Goal: Information Seeking & Learning: Find specific fact

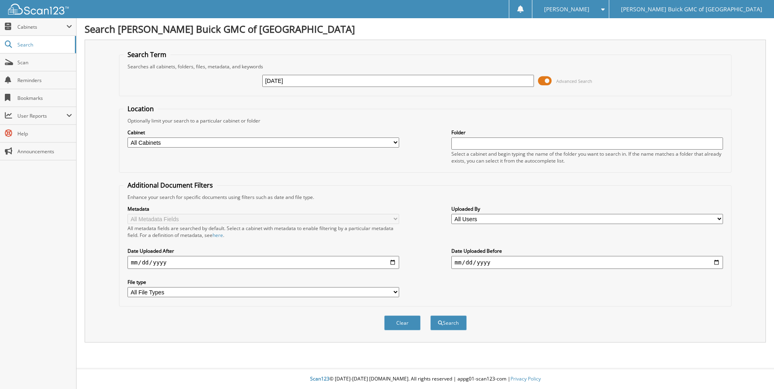
type input "2025-09-16"
click at [430, 316] on button "Search" at bounding box center [448, 323] width 36 height 15
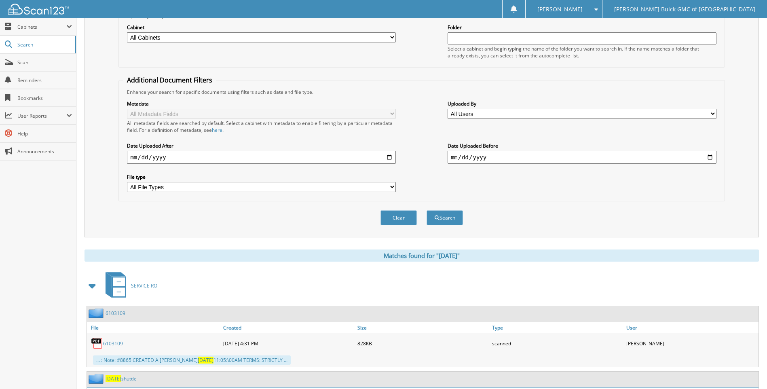
scroll to position [160, 0]
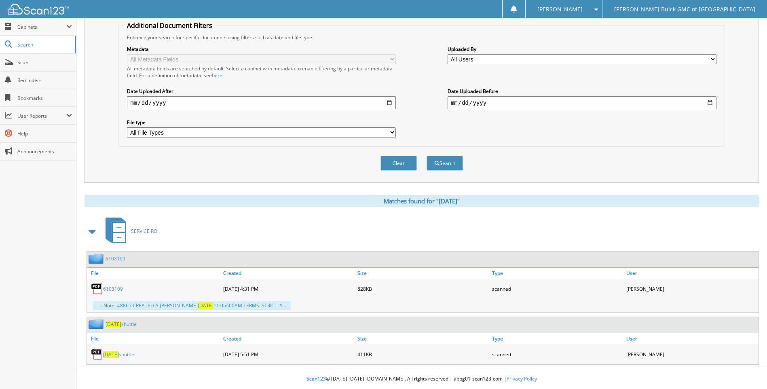
click at [116, 353] on span "2025-09-16" at bounding box center [111, 354] width 16 height 7
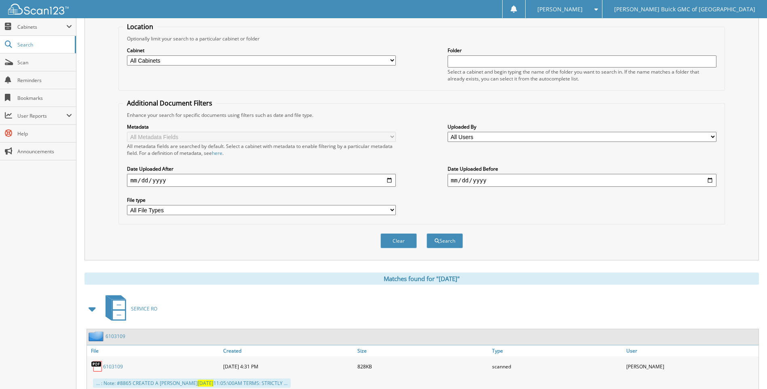
scroll to position [0, 0]
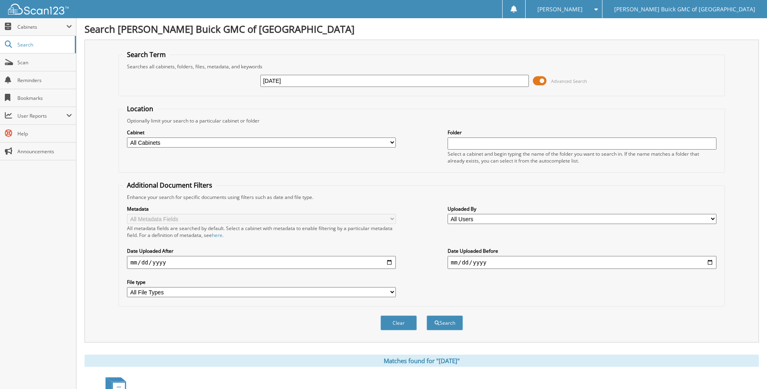
click at [333, 82] on input "2025-09-16" at bounding box center [395, 81] width 269 height 12
type input "2025-09-15"
click at [427, 316] on button "Search" at bounding box center [445, 323] width 36 height 15
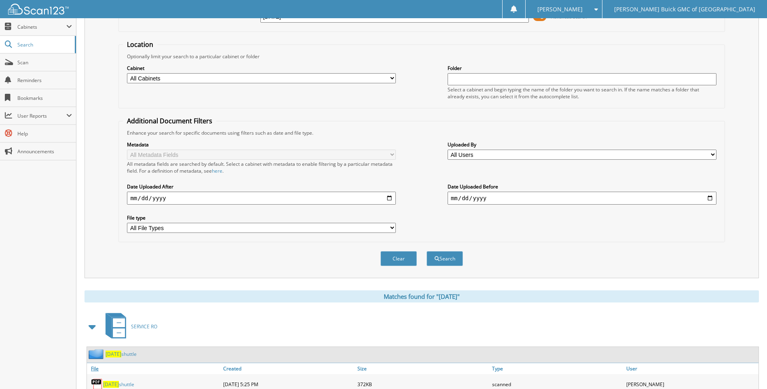
scroll to position [95, 0]
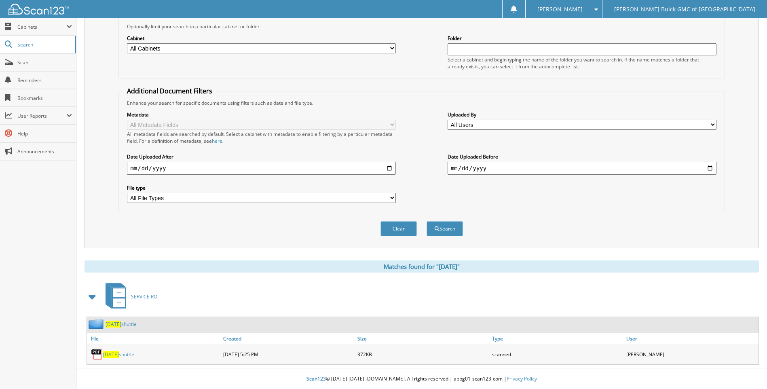
click at [116, 351] on span "[DATE]" at bounding box center [111, 354] width 16 height 7
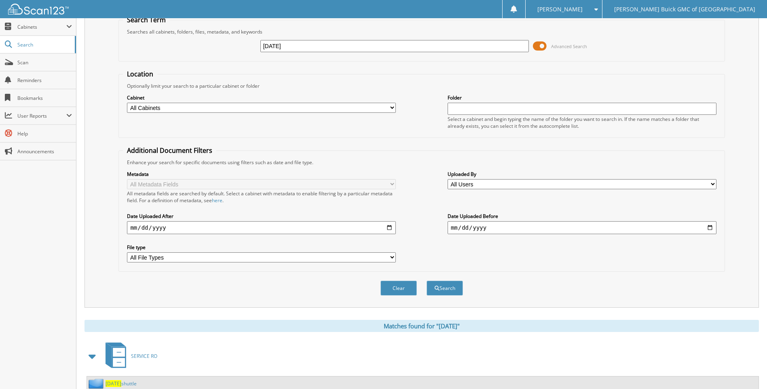
scroll to position [0, 0]
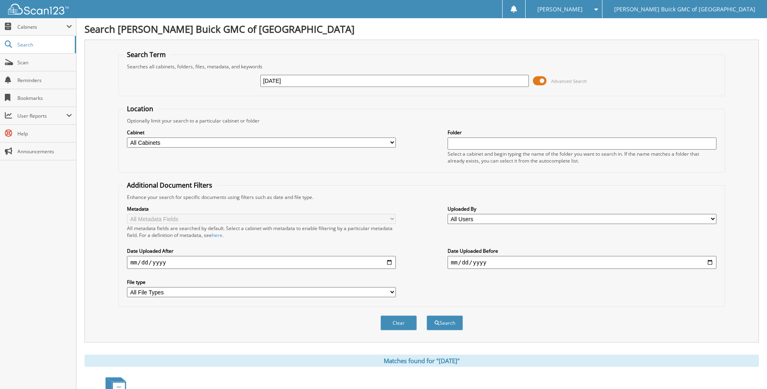
click at [318, 82] on input "2025-09-15" at bounding box center [395, 81] width 269 height 12
type input "[DATE]"
click at [427, 316] on button "Search" at bounding box center [445, 323] width 36 height 15
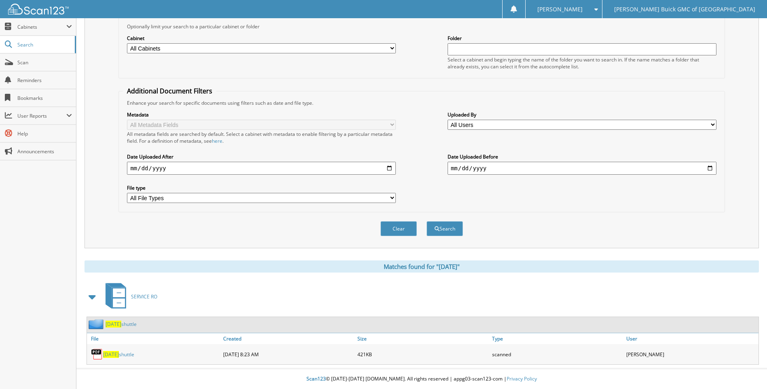
click at [118, 355] on span "[DATE]" at bounding box center [111, 354] width 16 height 7
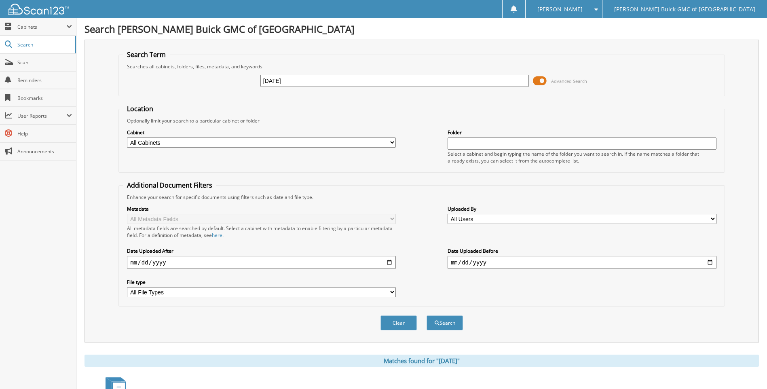
click at [303, 81] on input "[DATE]" at bounding box center [395, 81] width 269 height 12
type input "[DATE]"
click at [427, 316] on button "Search" at bounding box center [445, 323] width 36 height 15
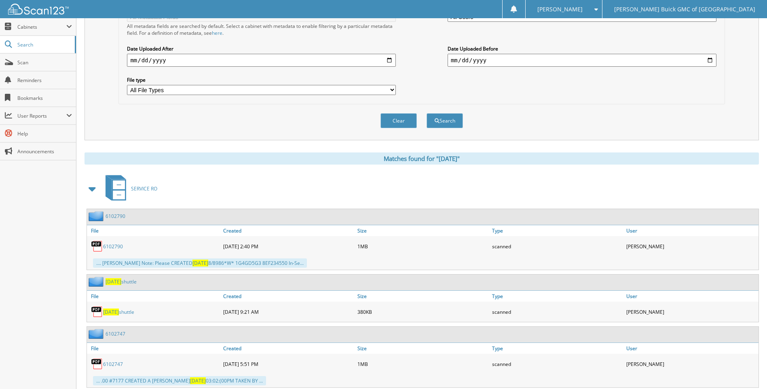
click at [119, 312] on span "[DATE]" at bounding box center [111, 312] width 16 height 7
